Goal: Transaction & Acquisition: Subscribe to service/newsletter

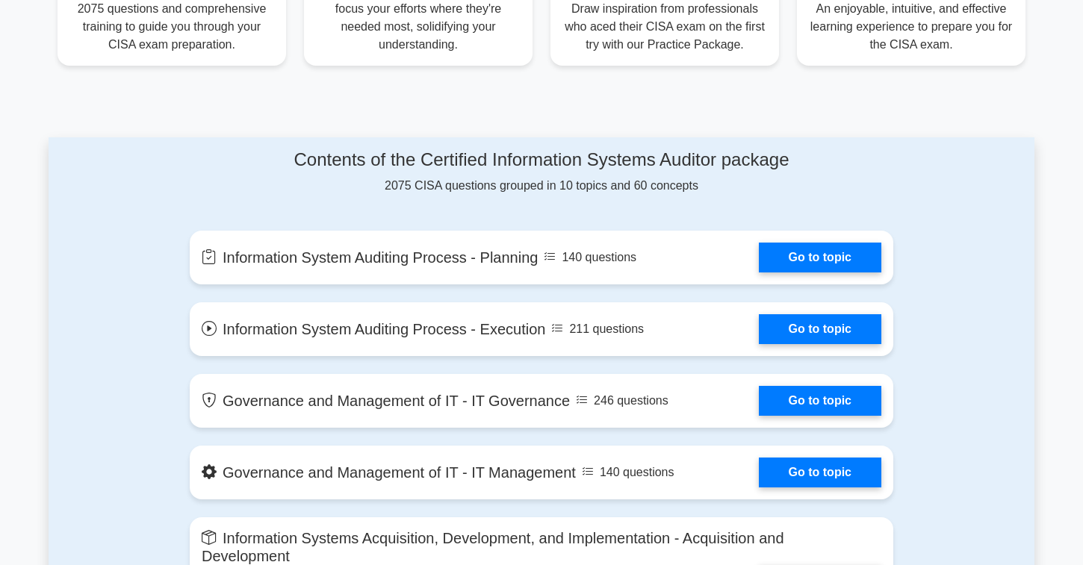
scroll to position [653, 0]
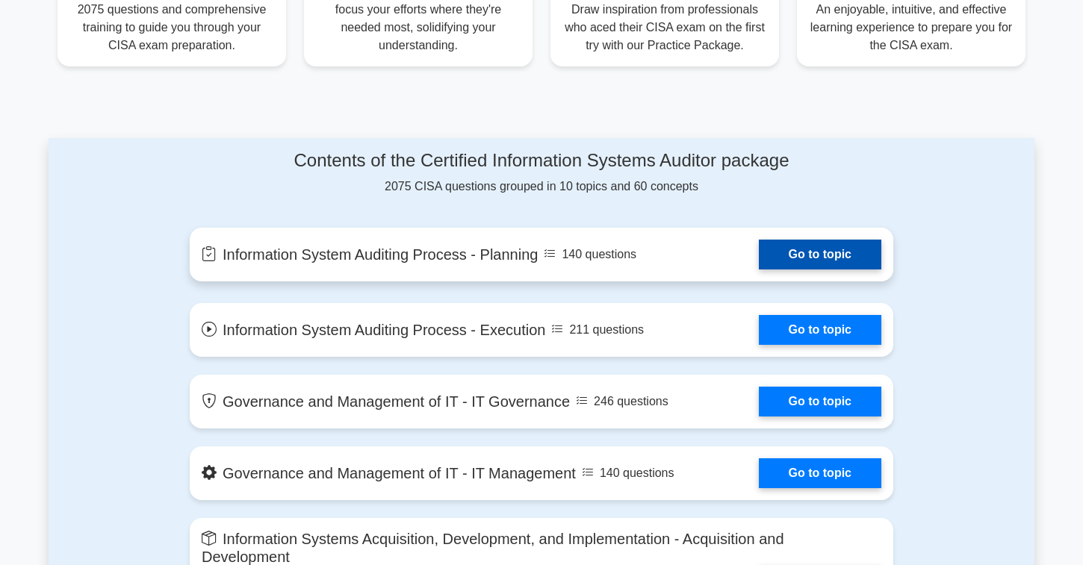
click at [774, 251] on link "Go to topic" at bounding box center [820, 255] width 122 height 30
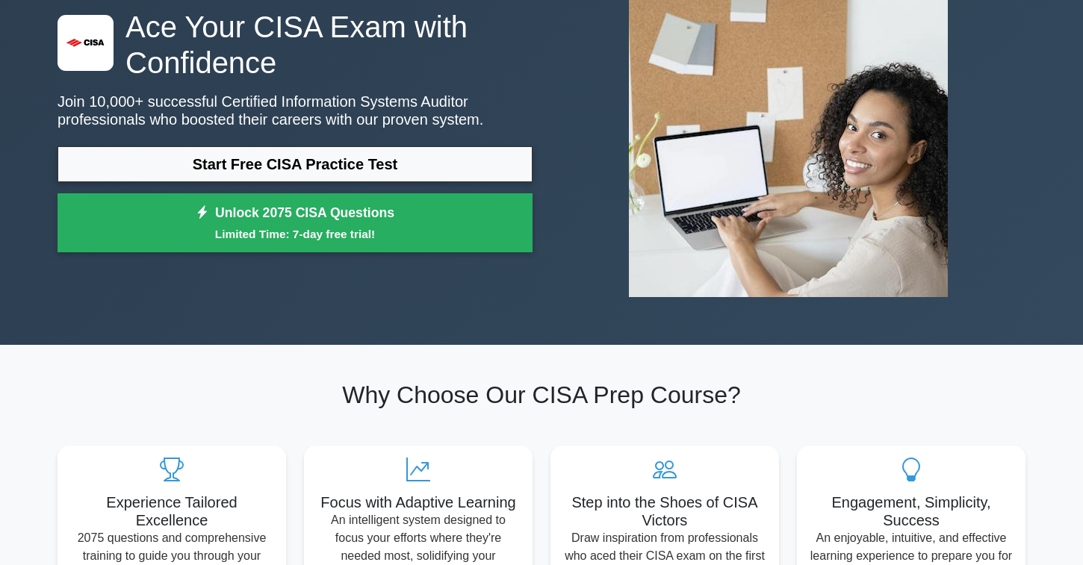
scroll to position [0, 0]
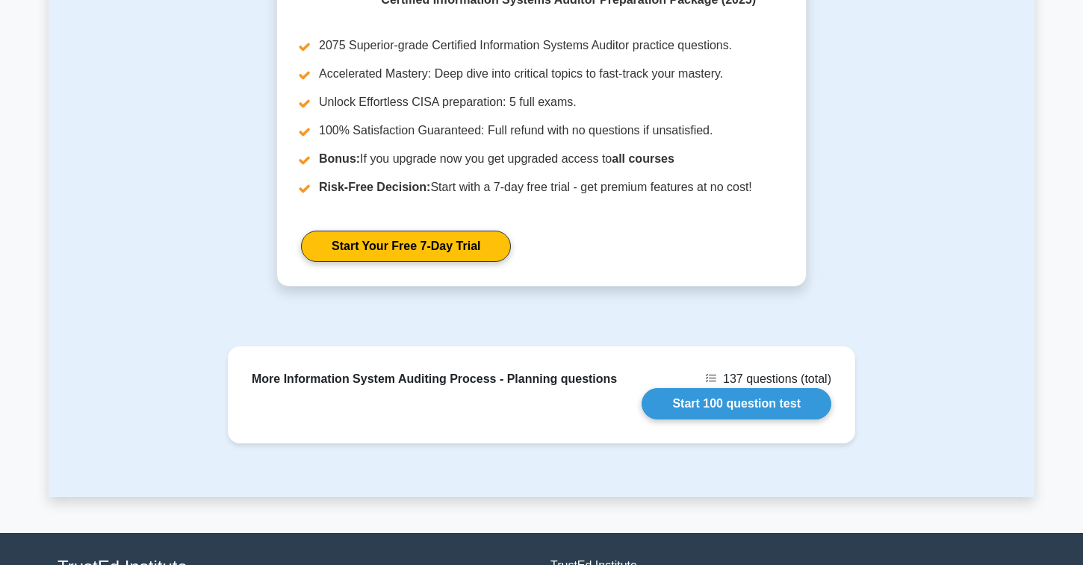
scroll to position [1866, 0]
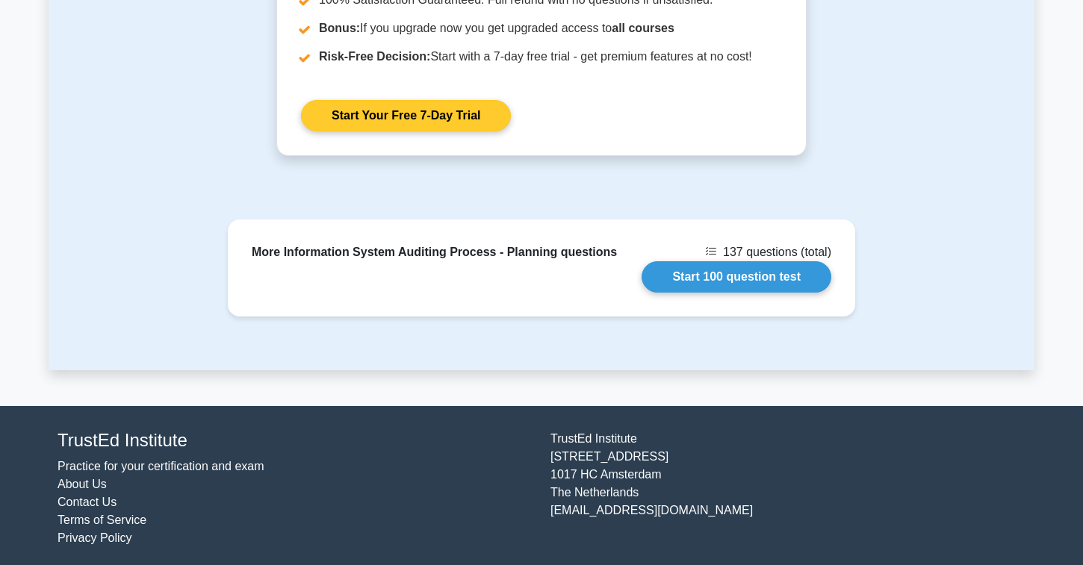
click at [367, 118] on link "Start Your Free 7-Day Trial" at bounding box center [406, 115] width 210 height 31
